Goal: Transaction & Acquisition: Purchase product/service

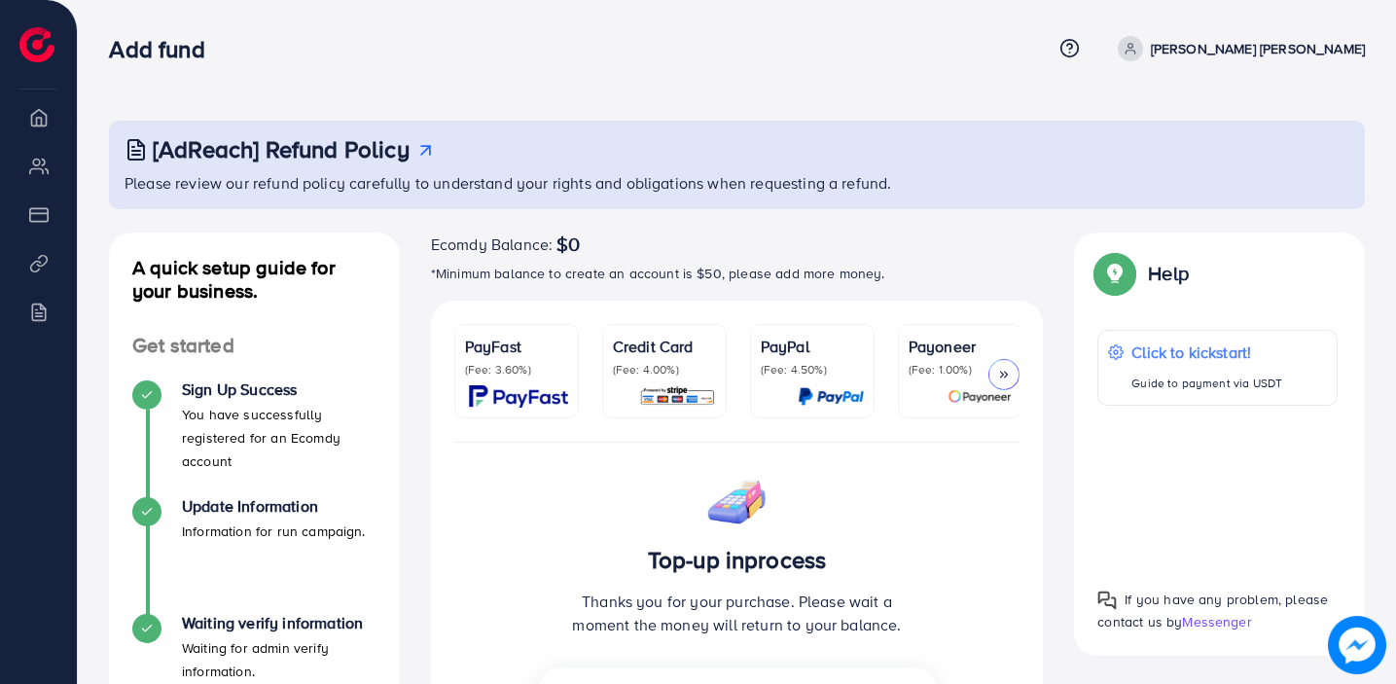
click at [1012, 361] on div at bounding box center [1003, 374] width 31 height 31
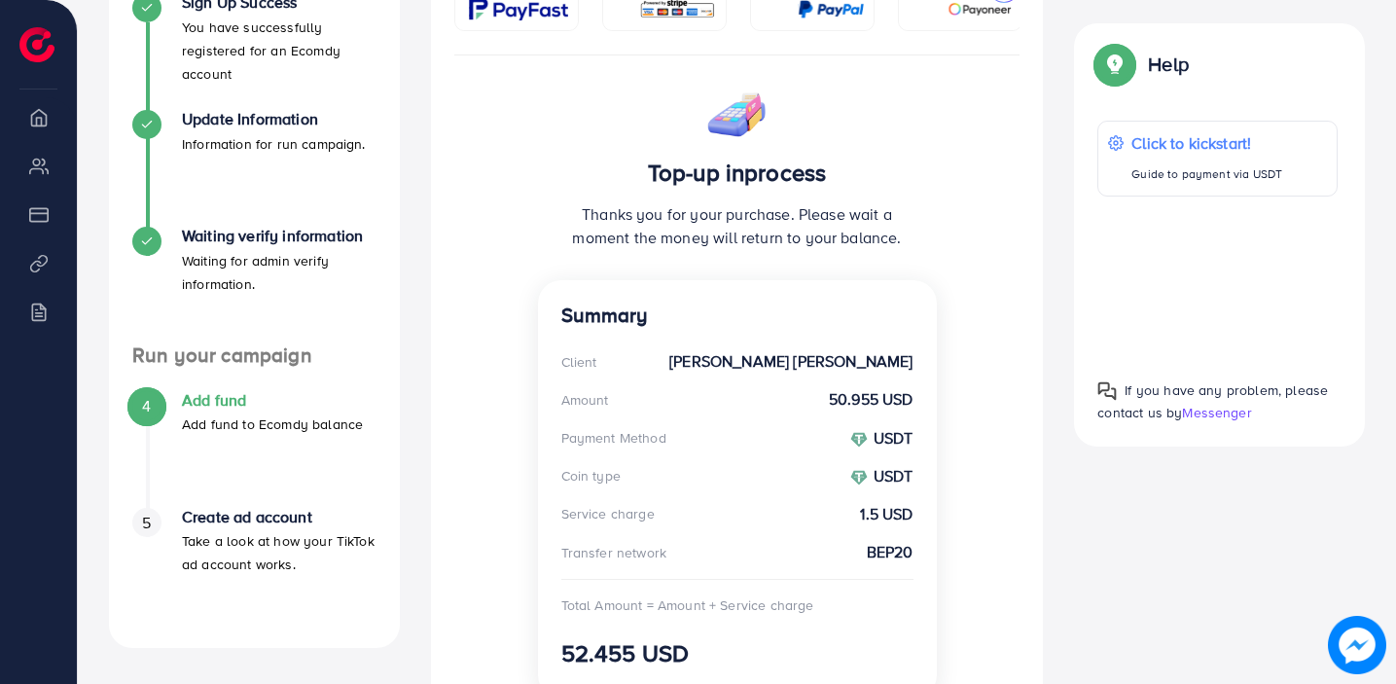
scroll to position [558, 0]
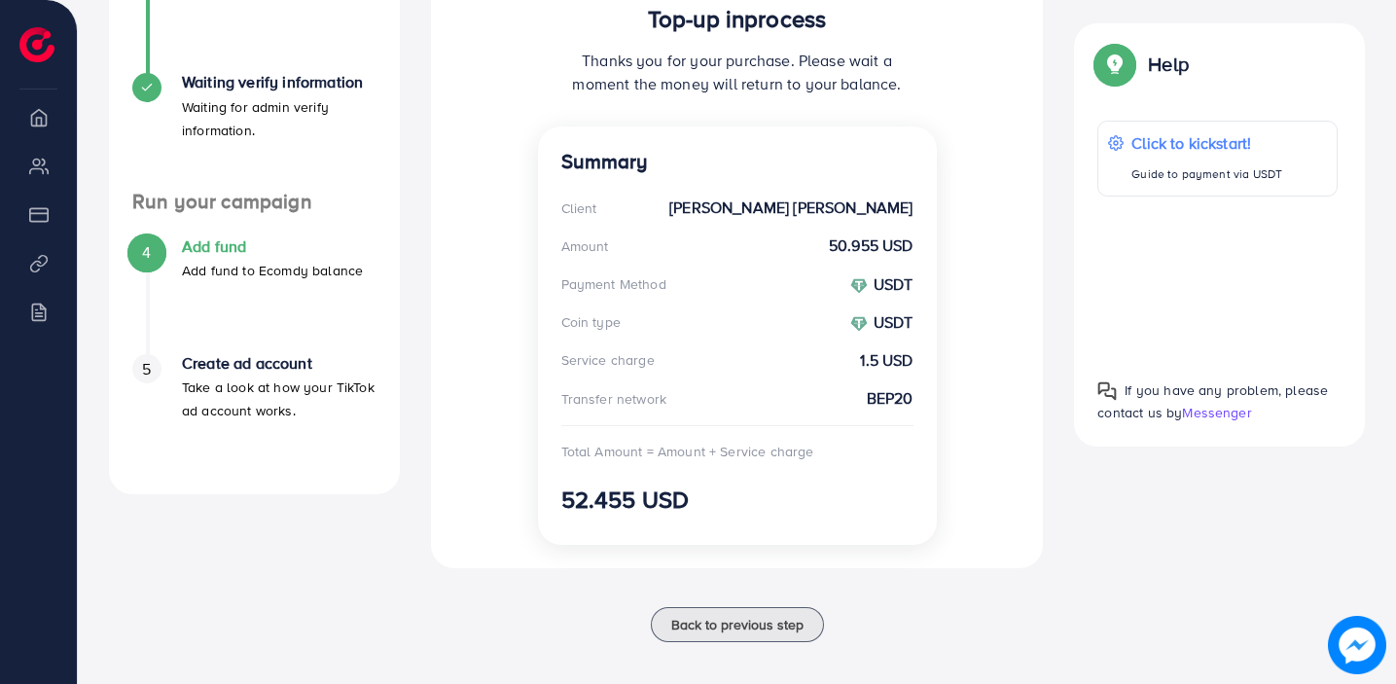
scroll to position [558, 0]
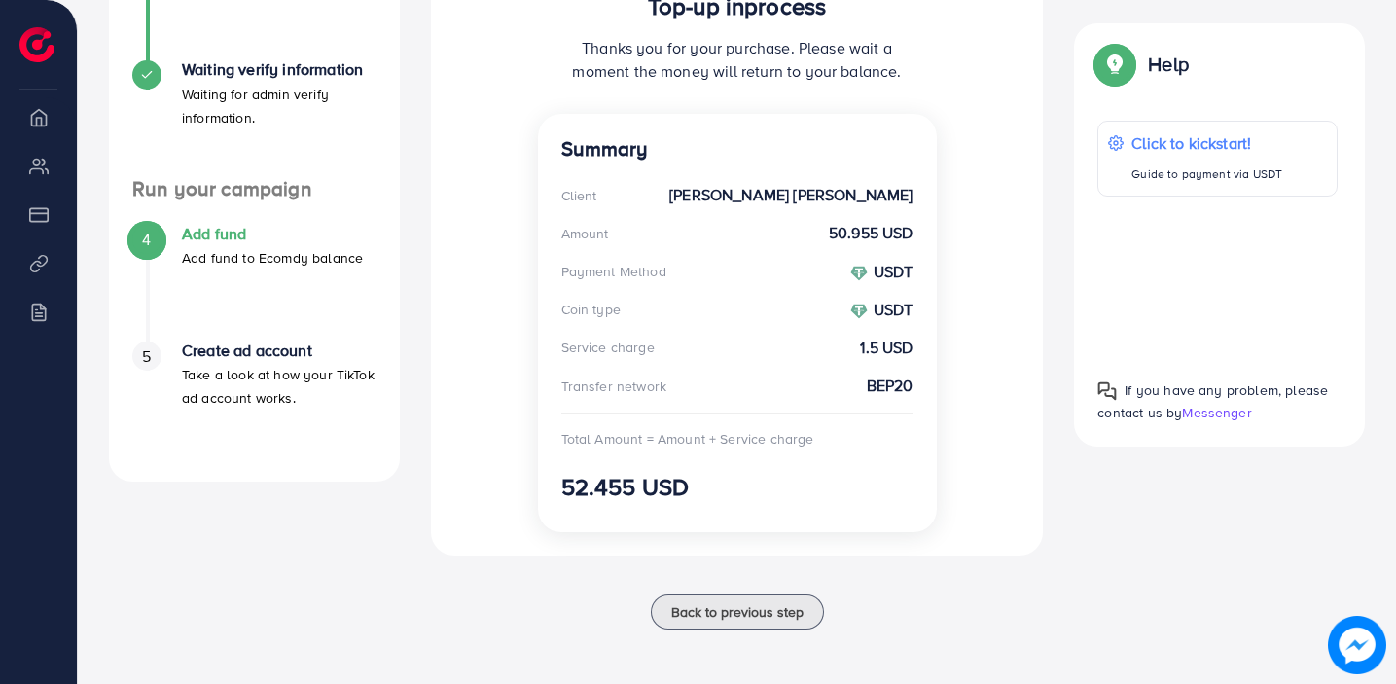
click at [305, 379] on p "Take a look at how your TikTok ad account works." at bounding box center [279, 386] width 195 height 47
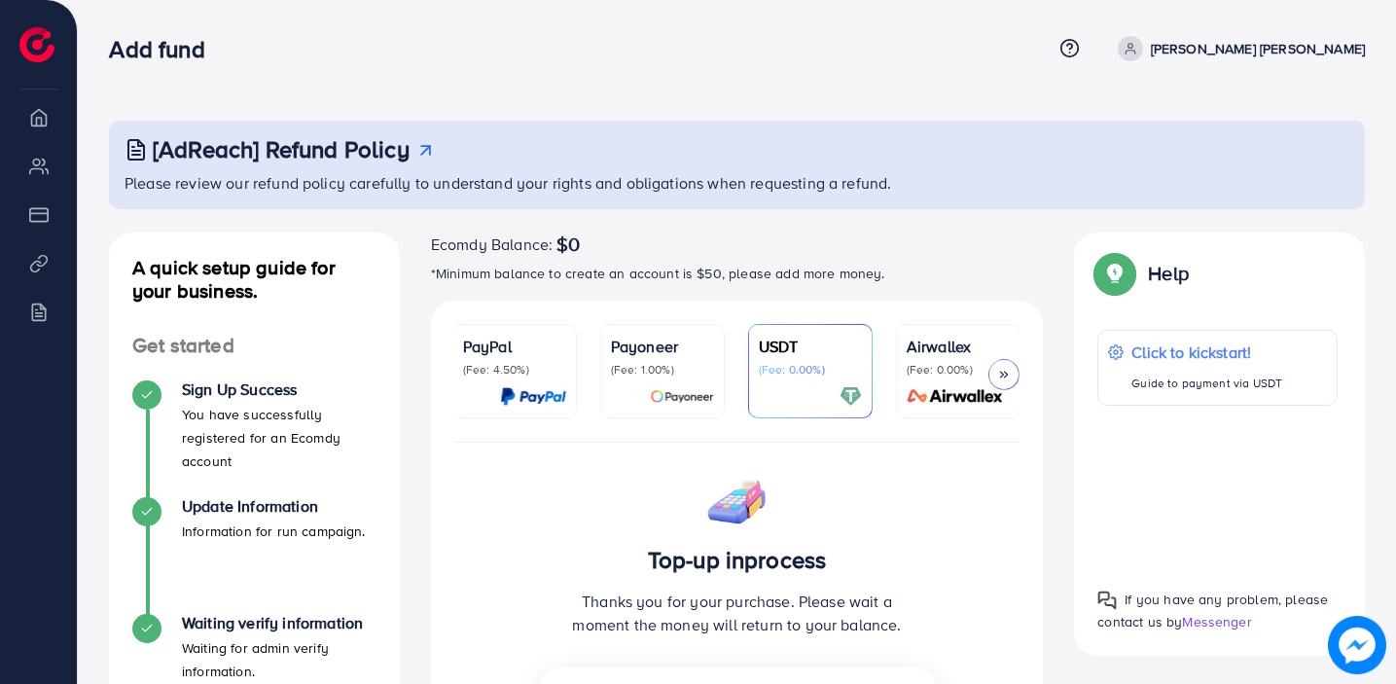
scroll to position [0, 0]
click at [1005, 365] on div at bounding box center [1003, 374] width 31 height 31
click at [1351, 628] on img at bounding box center [1357, 645] width 58 height 58
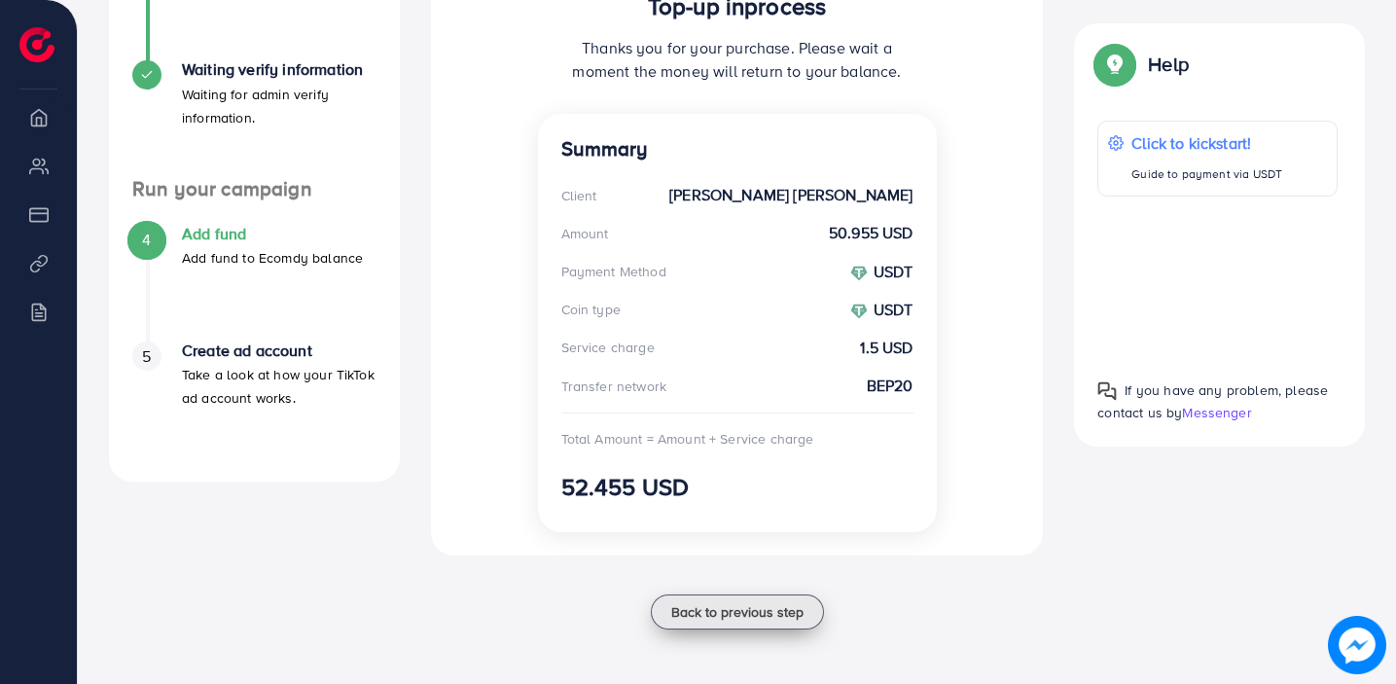
click at [758, 602] on span "Back to previous step" at bounding box center [737, 611] width 132 height 19
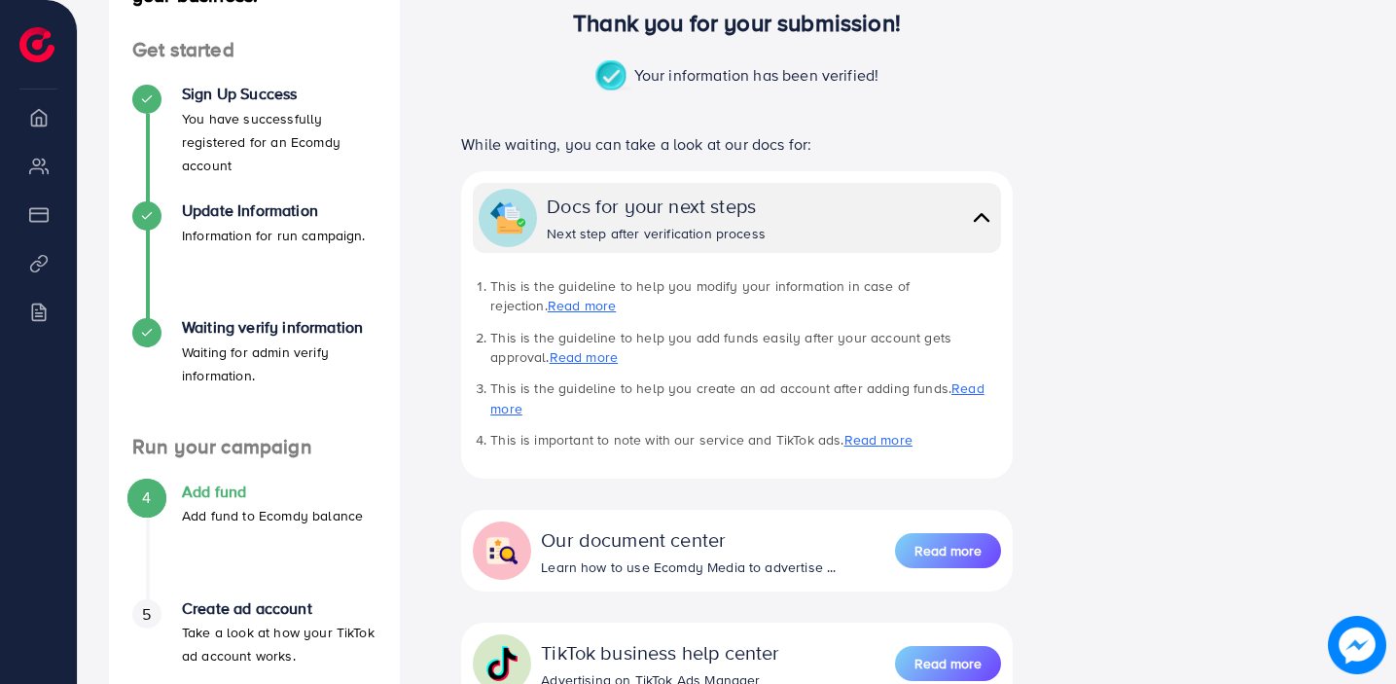
scroll to position [315, 0]
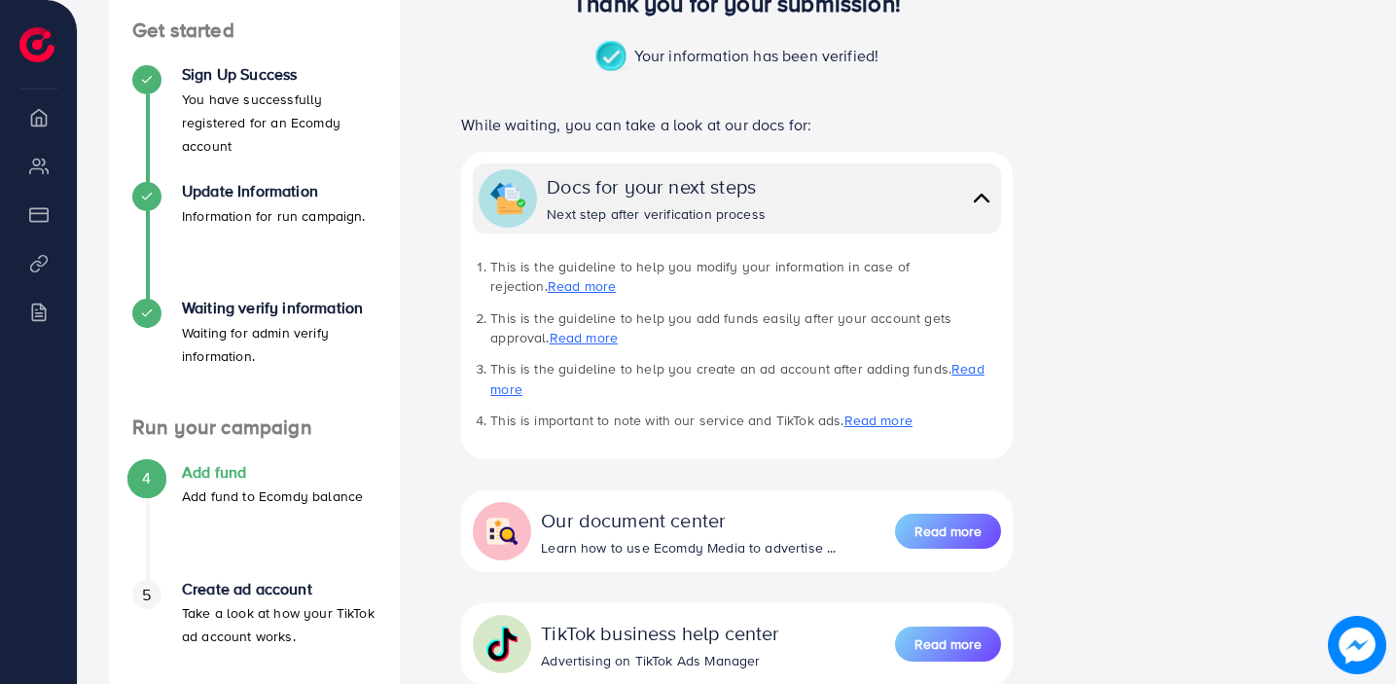
click at [205, 479] on h4 "Add fund" at bounding box center [272, 472] width 181 height 18
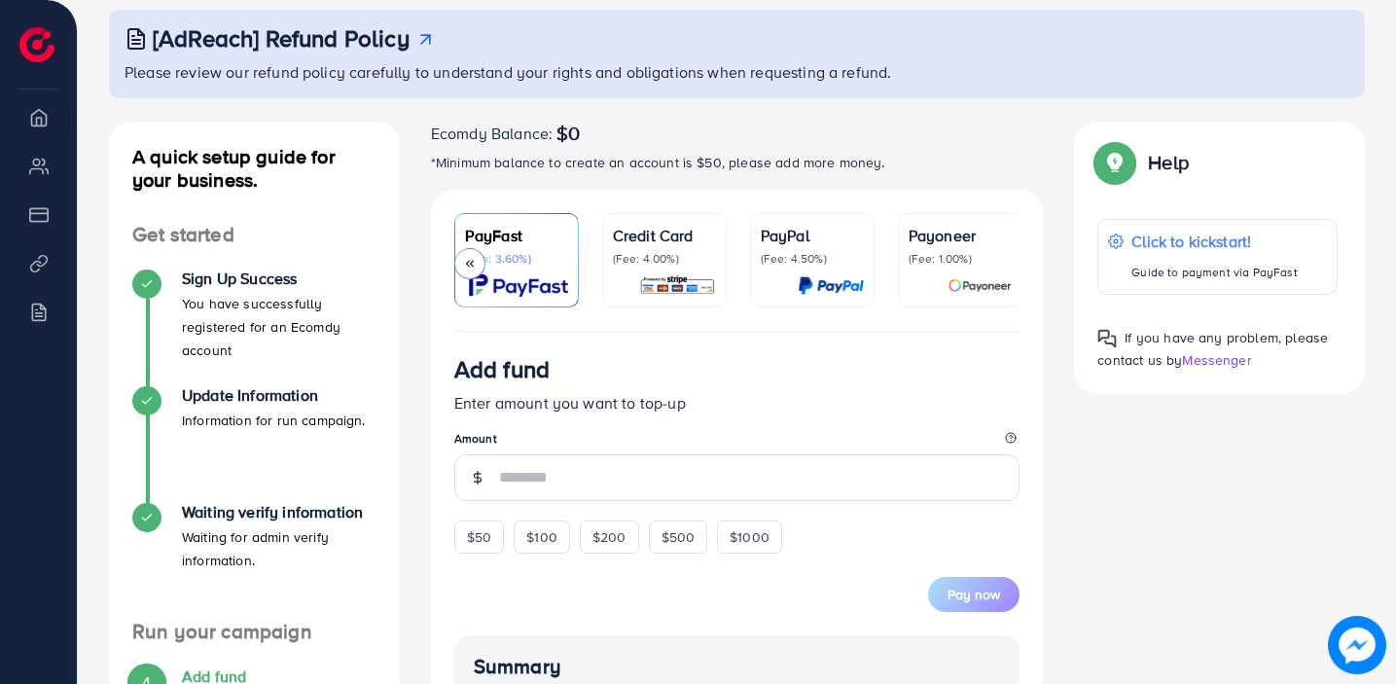
scroll to position [0, 298]
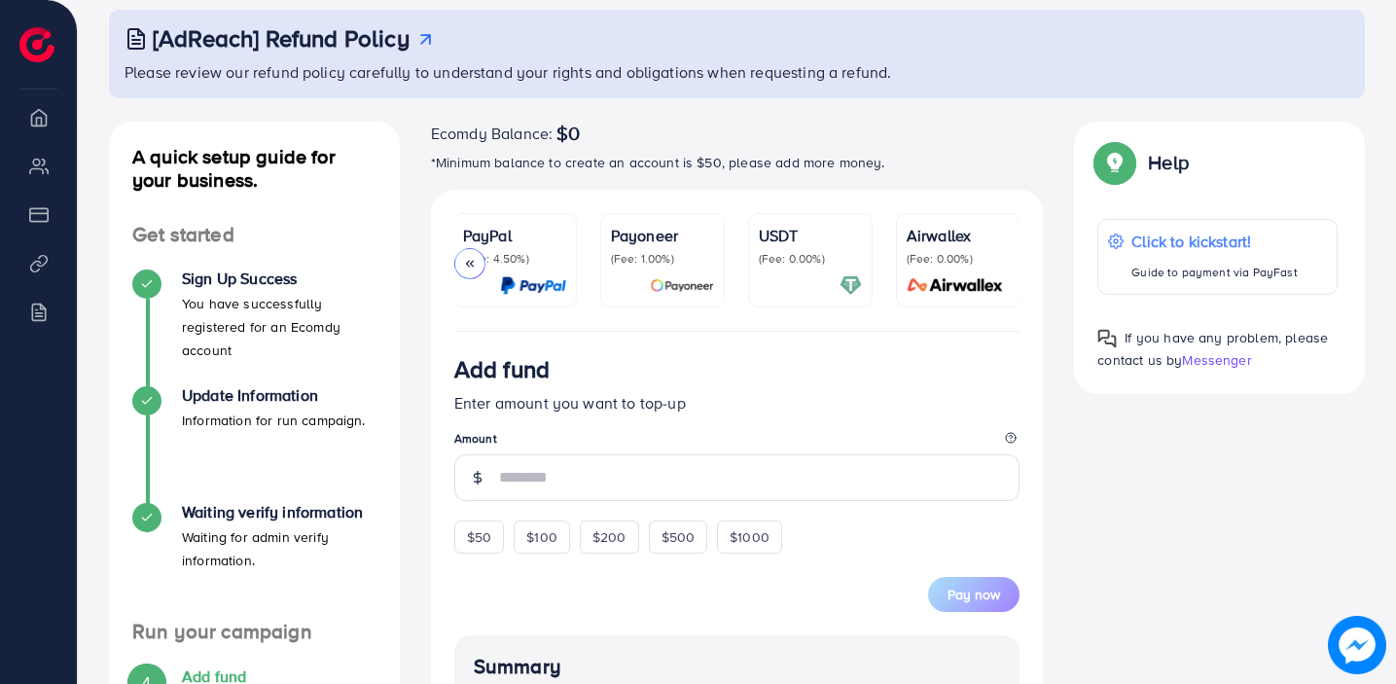
click at [845, 281] on img at bounding box center [850, 285] width 22 height 22
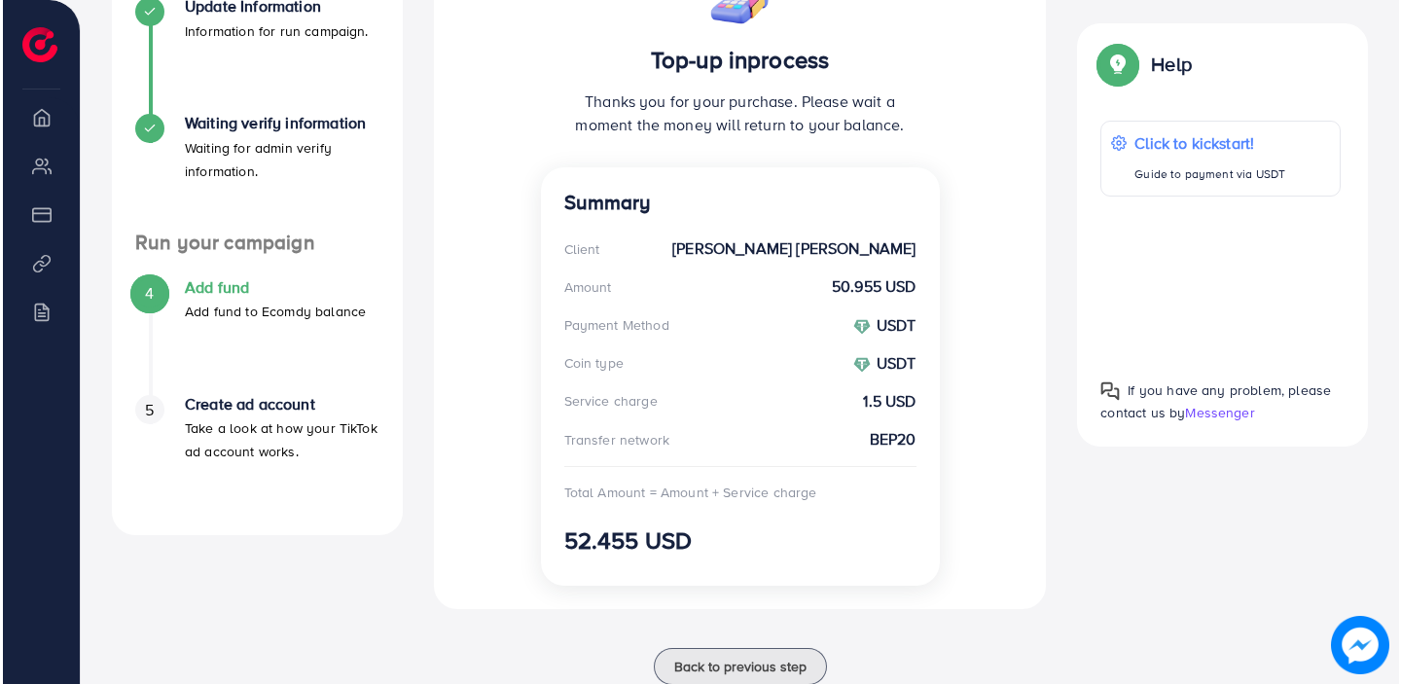
scroll to position [560, 0]
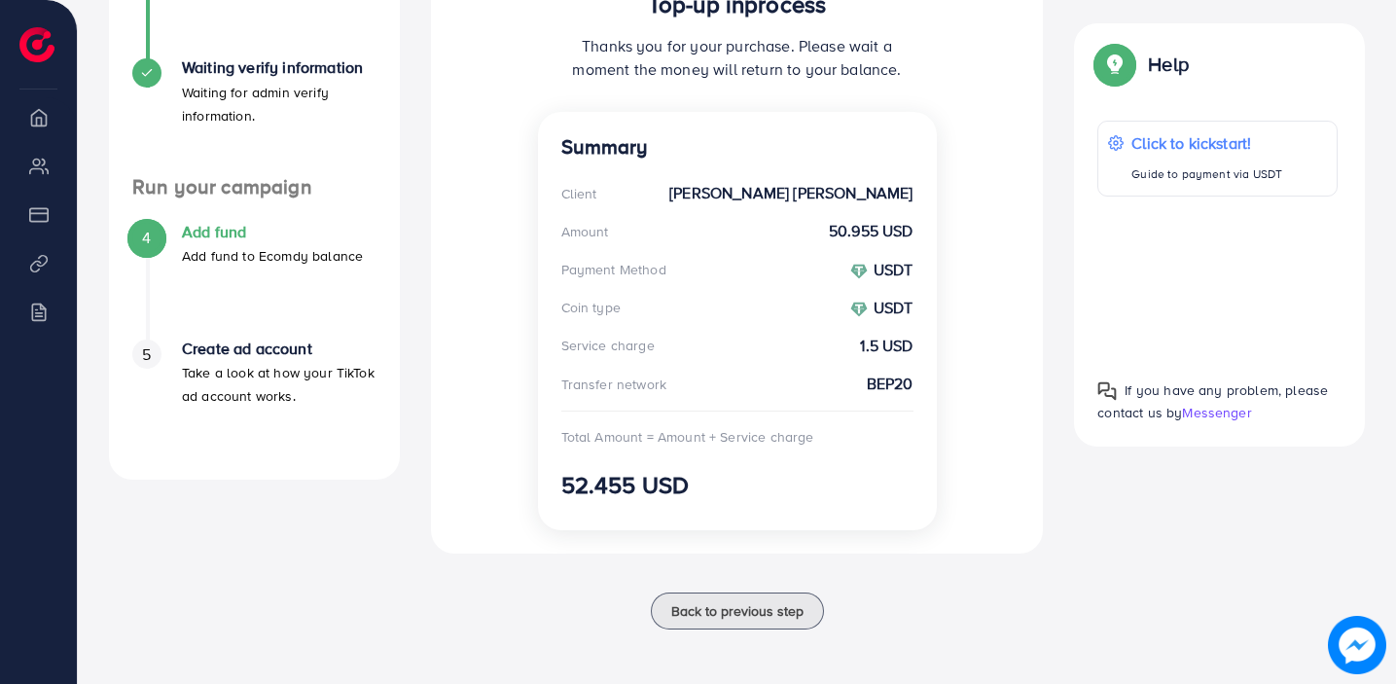
click at [1236, 266] on div at bounding box center [1217, 279] width 240 height 135
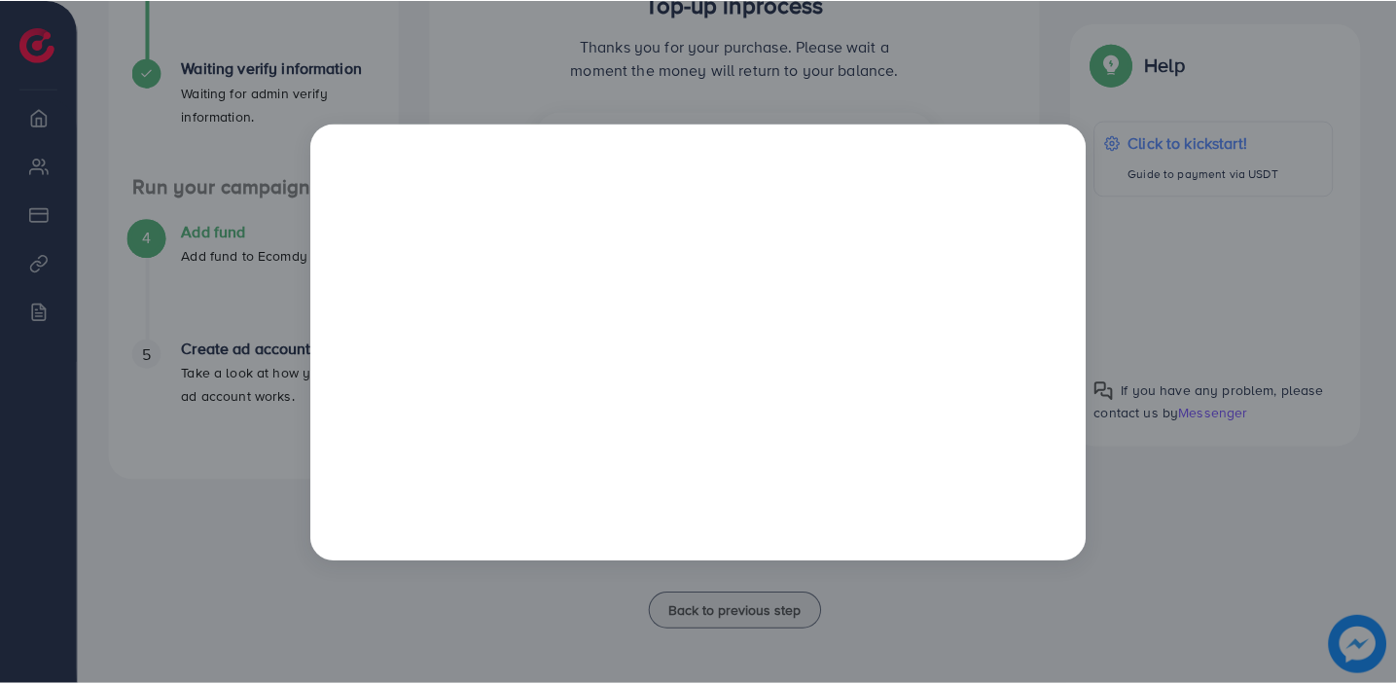
scroll to position [0, 0]
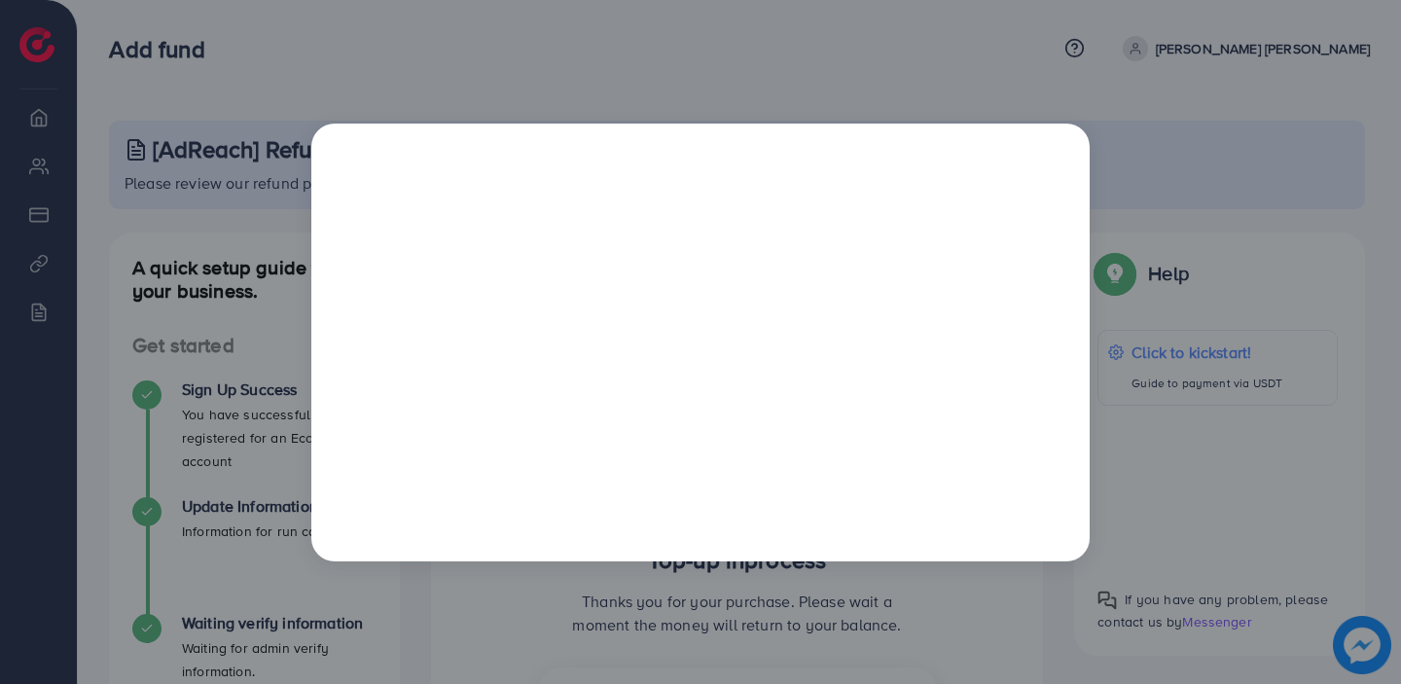
click at [1224, 337] on div at bounding box center [700, 342] width 1401 height 684
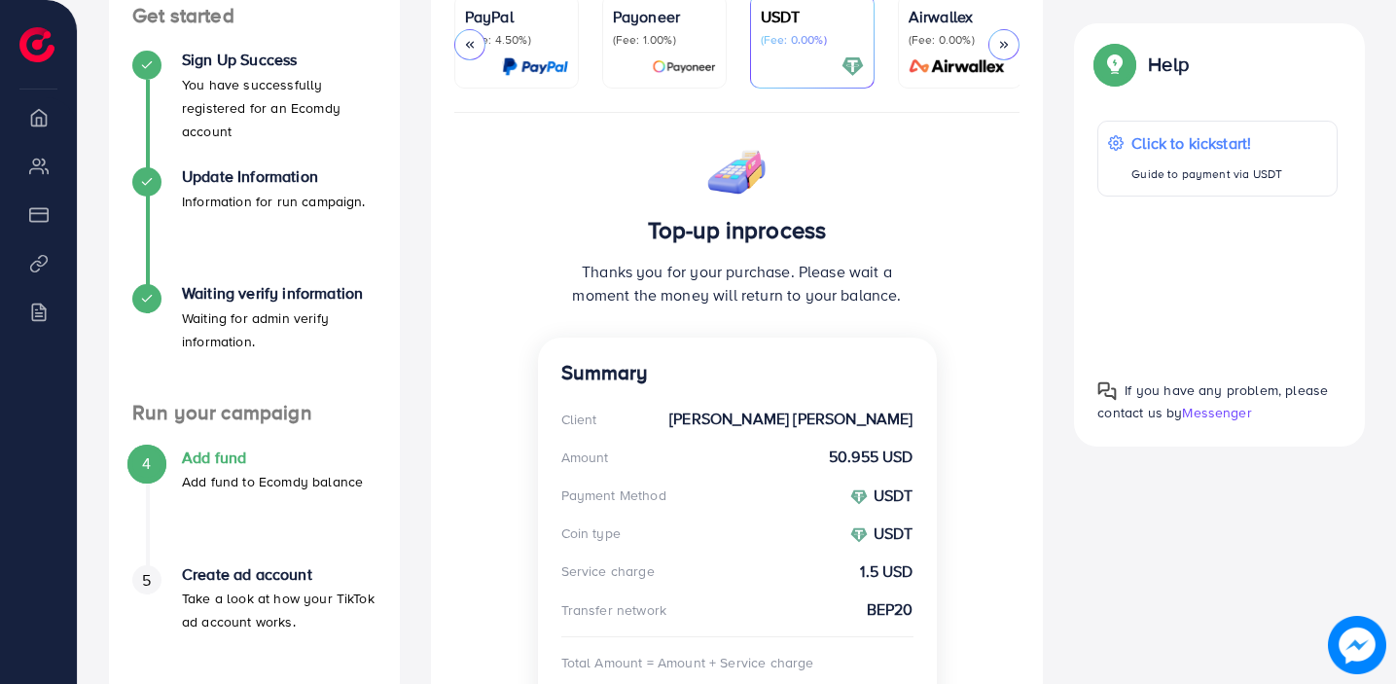
scroll to position [560, 0]
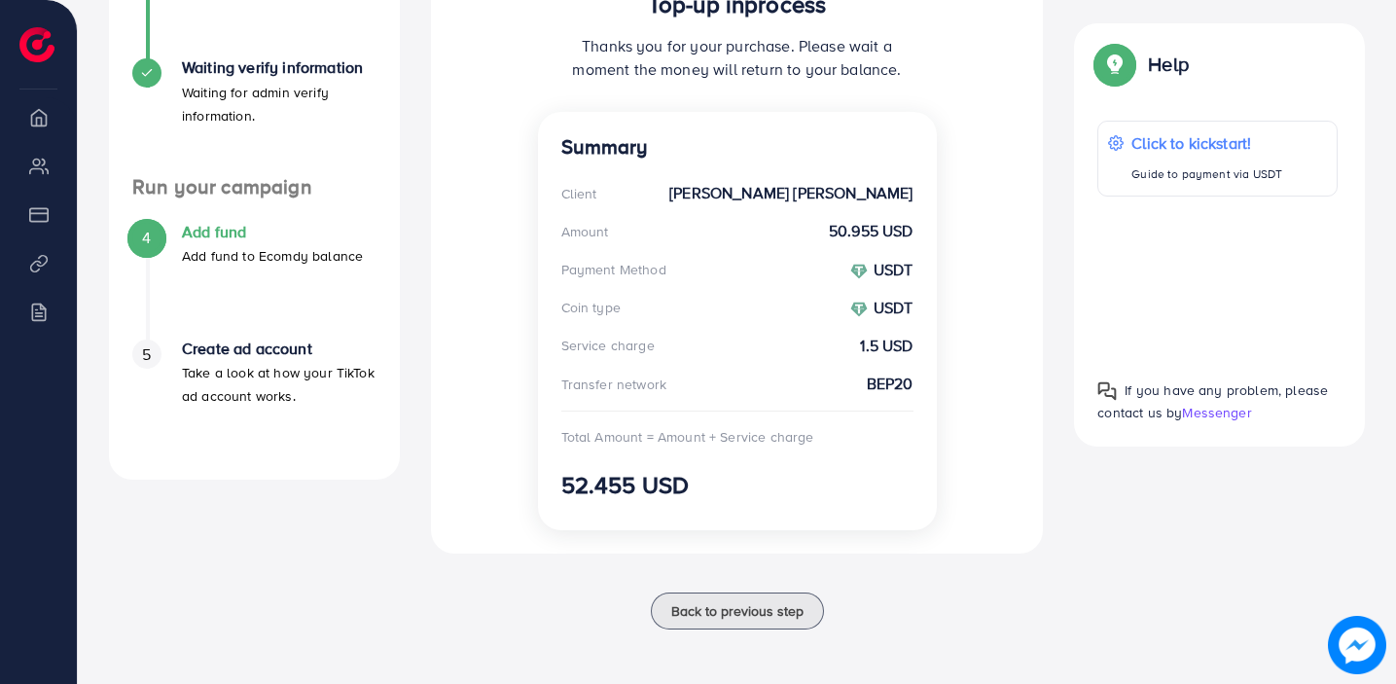
click at [1220, 414] on span "Messenger" at bounding box center [1216, 412] width 69 height 19
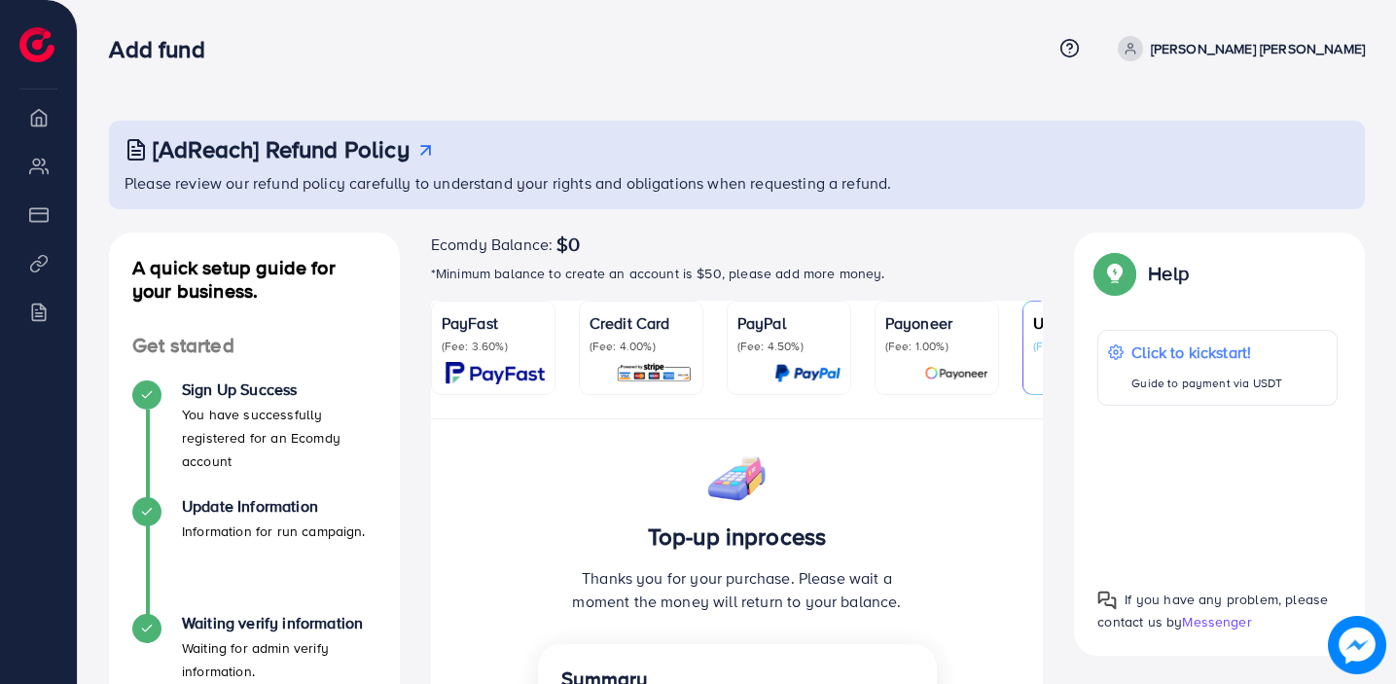
scroll to position [0, 251]
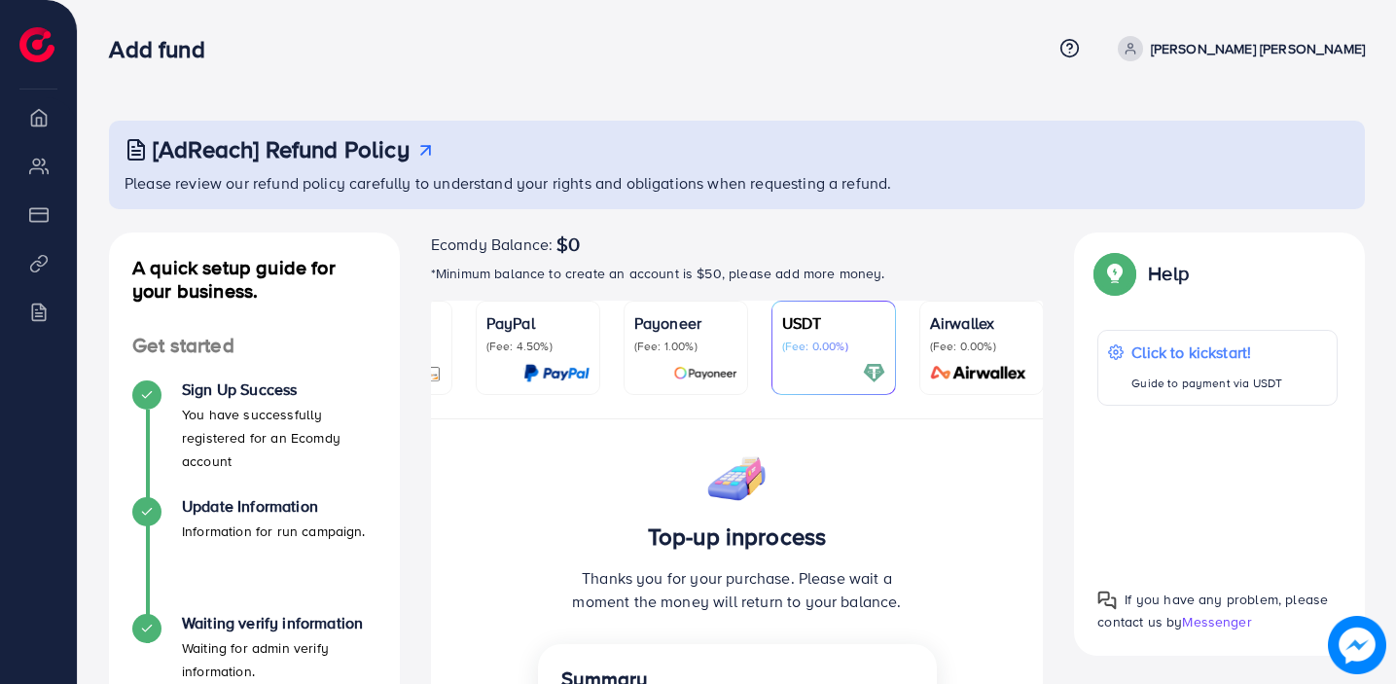
click at [957, 350] on p "(Fee: 0.00%)" at bounding box center [981, 347] width 103 height 16
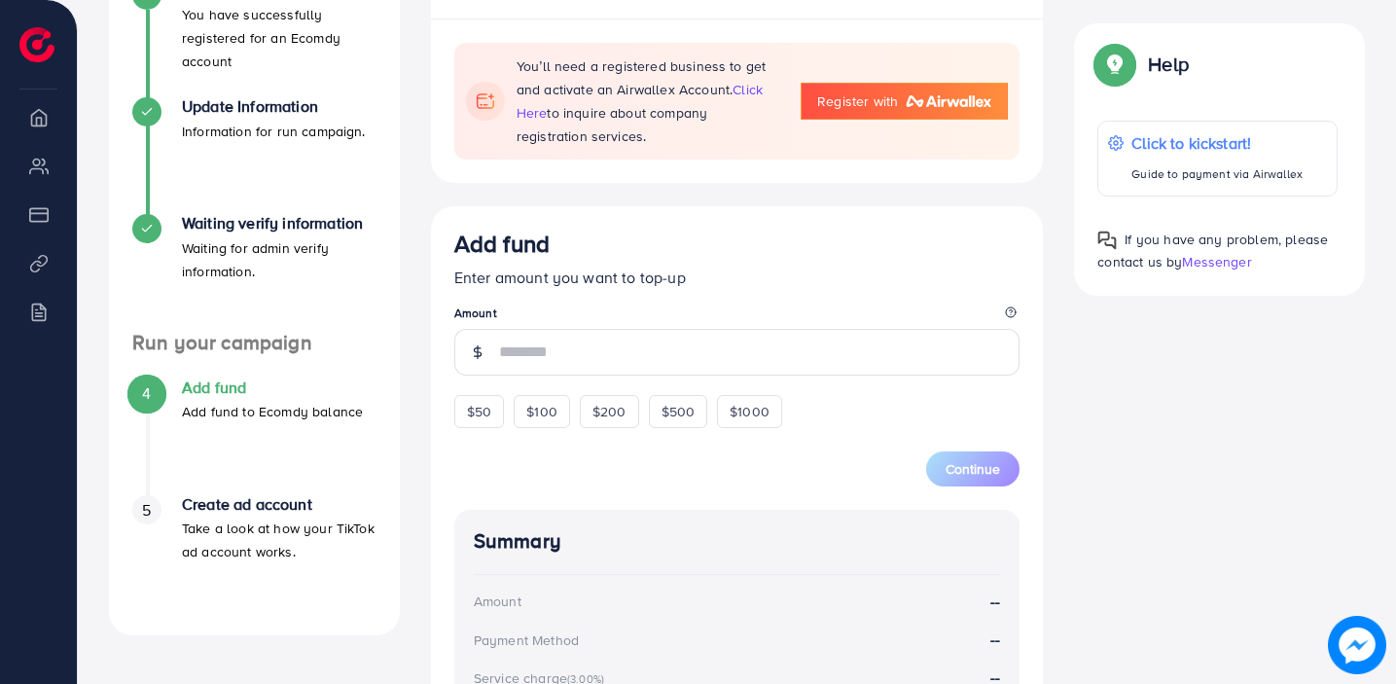
scroll to position [142, 0]
